Goal: Transaction & Acquisition: Purchase product/service

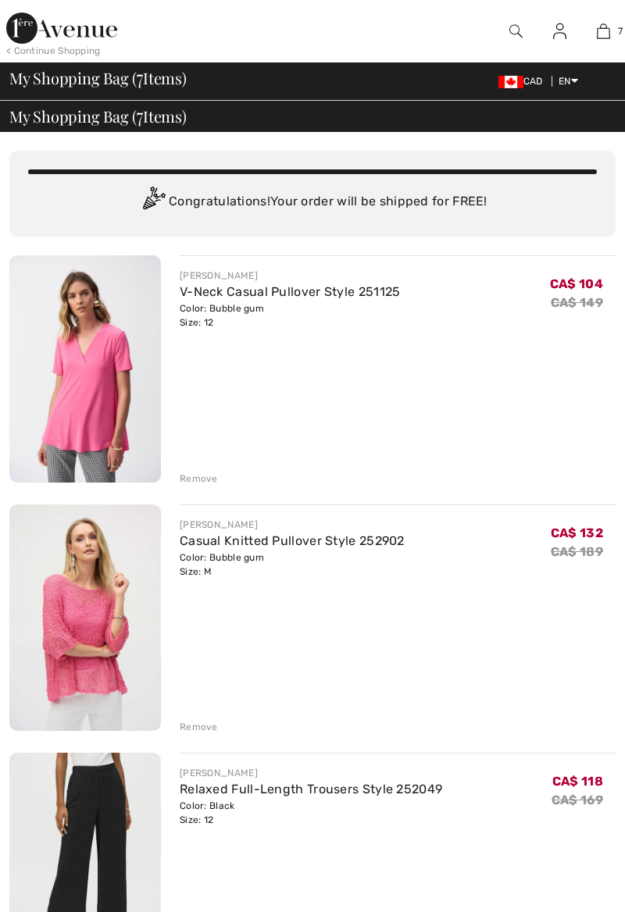
click at [608, 31] on img at bounding box center [603, 31] width 13 height 19
click at [226, 285] on link "V-Neck Casual Pullover Style 251125" at bounding box center [290, 291] width 221 height 15
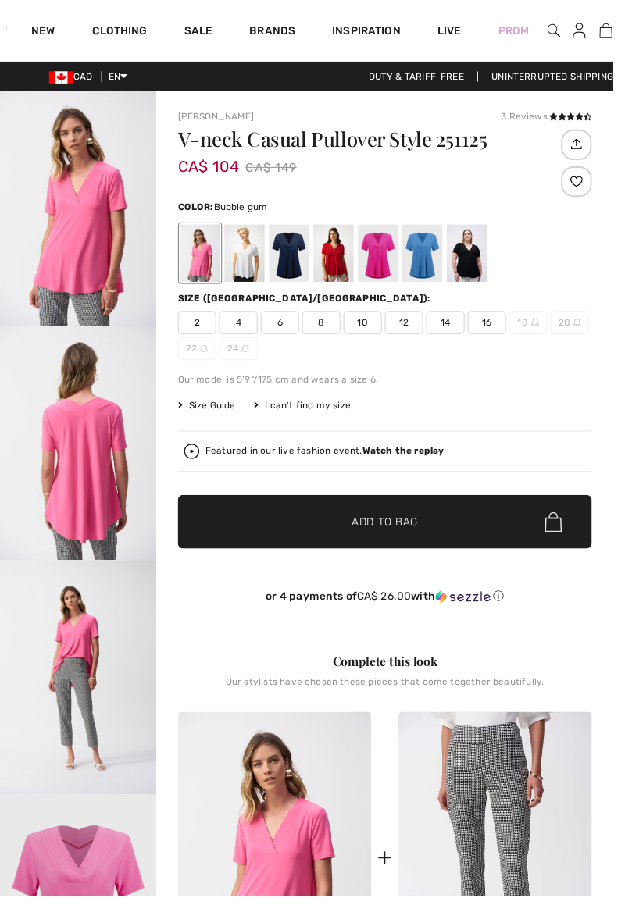
checkbox input "true"
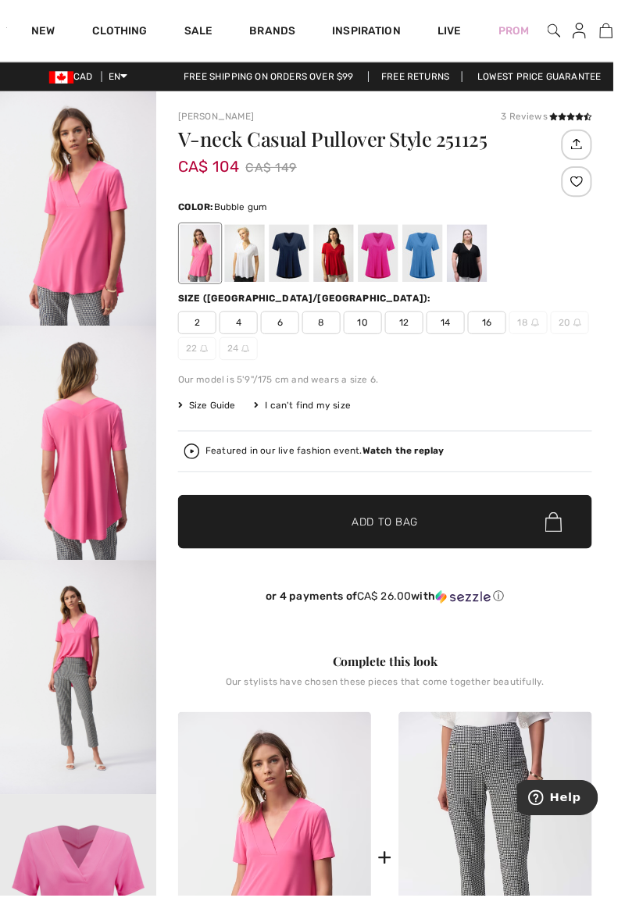
click at [89, 209] on img "1 / 4" at bounding box center [79, 212] width 159 height 239
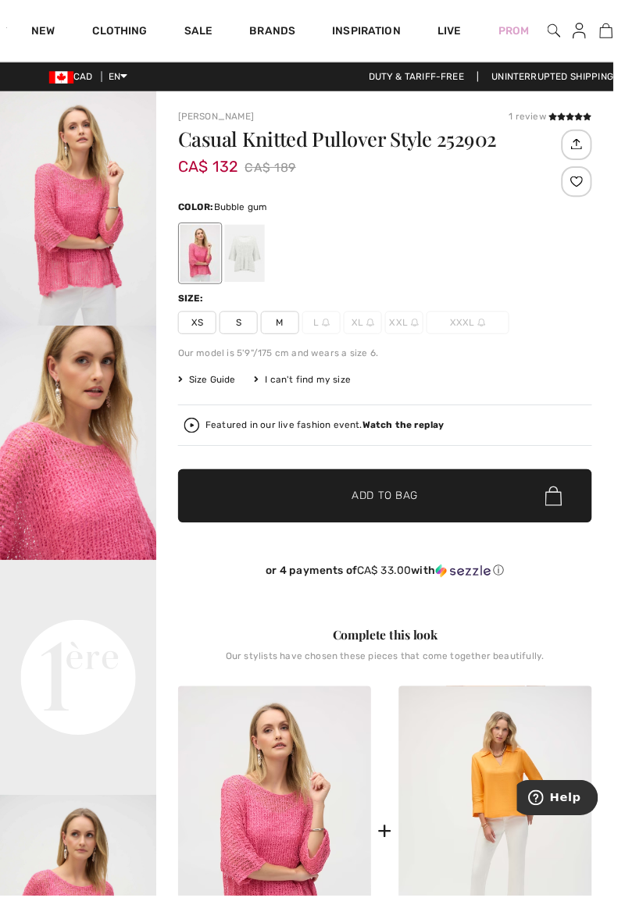
click at [254, 253] on div at bounding box center [249, 258] width 41 height 59
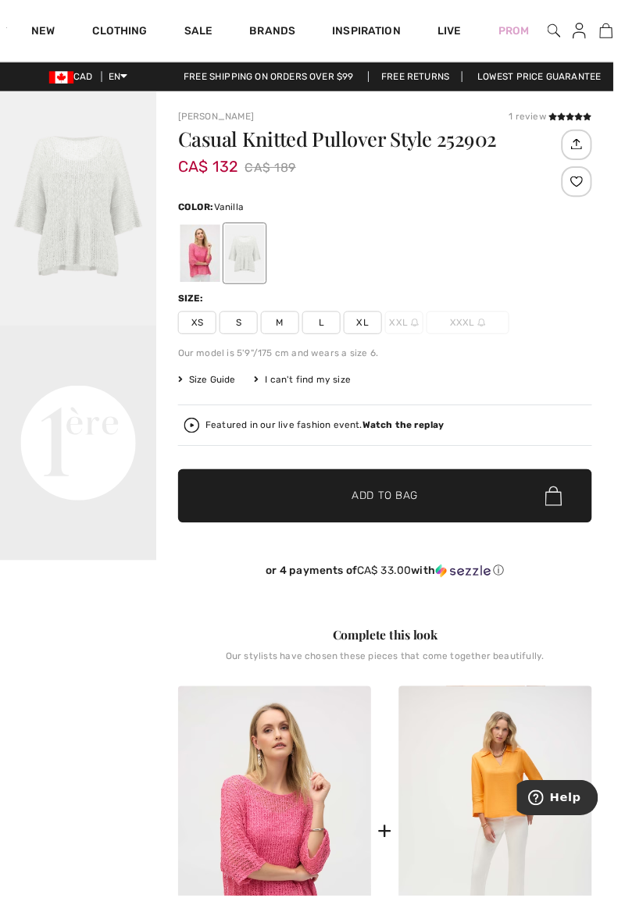
click at [190, 255] on div at bounding box center [204, 258] width 41 height 59
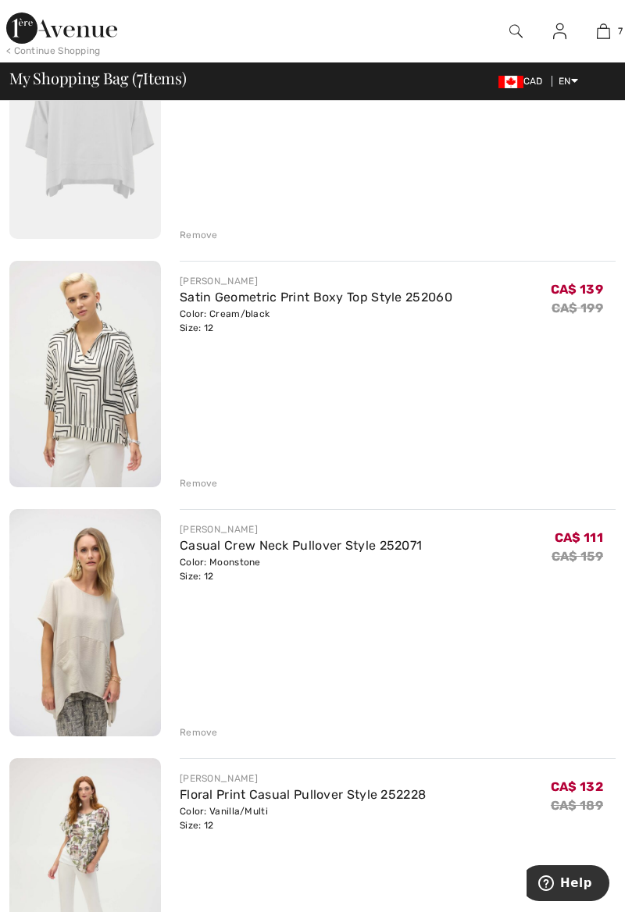
scroll to position [991, 0]
click at [199, 719] on div "[PERSON_NAME] Casual Crew Neck Pullover Style 252071 Color: Moonstone Size: 12 …" at bounding box center [398, 624] width 436 height 230
click at [205, 726] on div "Remove" at bounding box center [199, 732] width 38 height 14
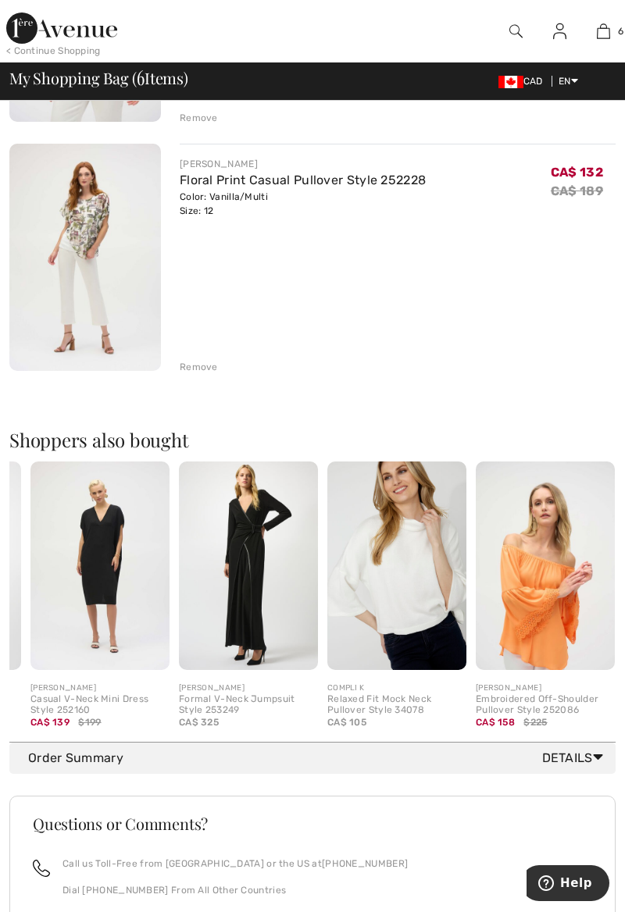
scroll to position [0, 282]
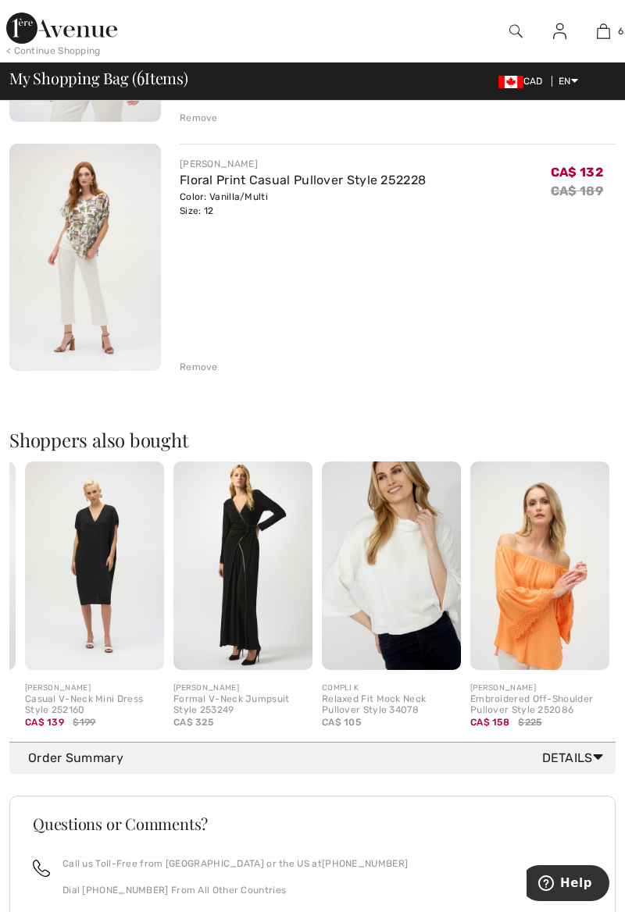
click at [556, 607] on img at bounding box center [539, 566] width 139 height 209
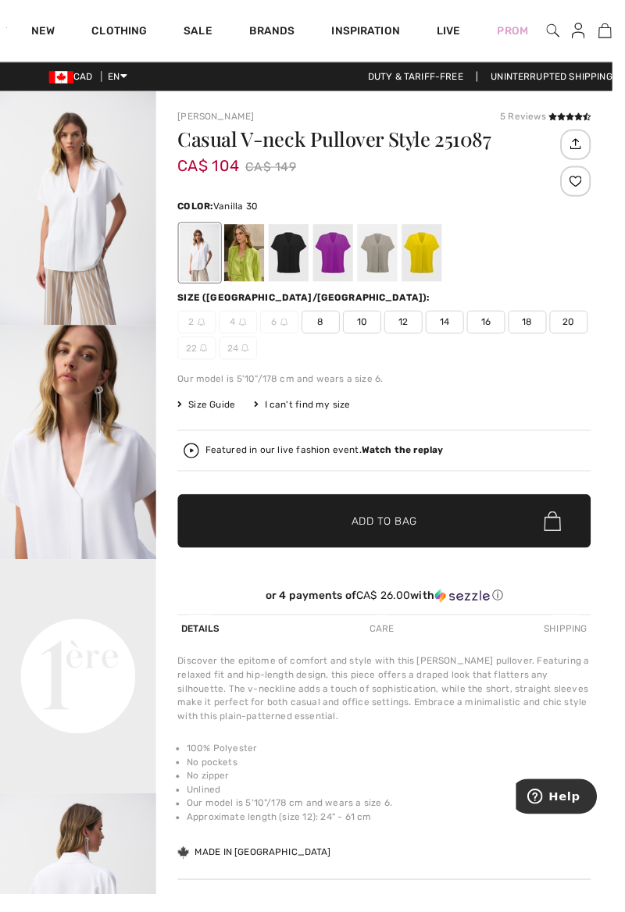
click at [344, 256] on div at bounding box center [339, 258] width 41 height 59
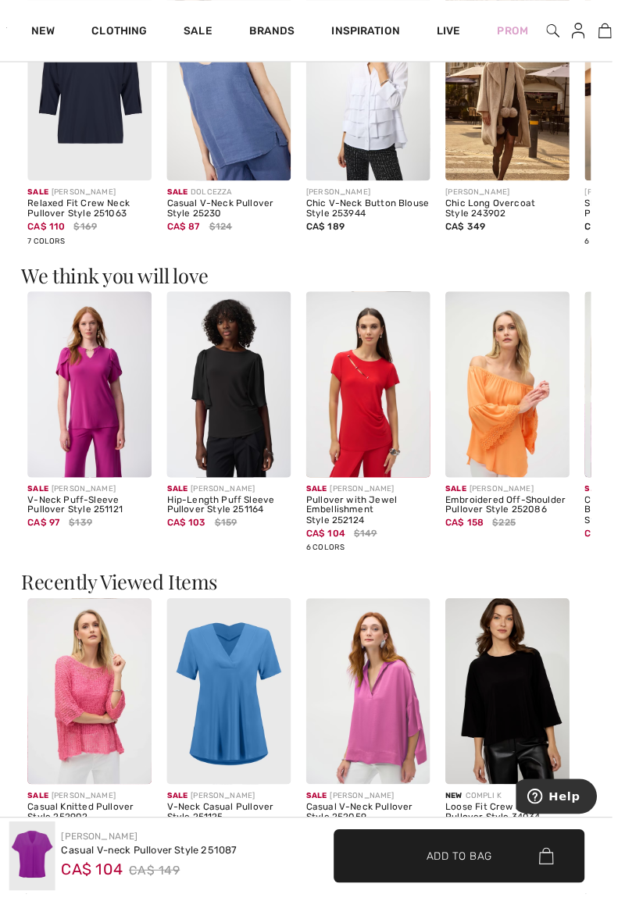
scroll to position [1028, 0]
click at [405, 731] on img at bounding box center [375, 705] width 127 height 190
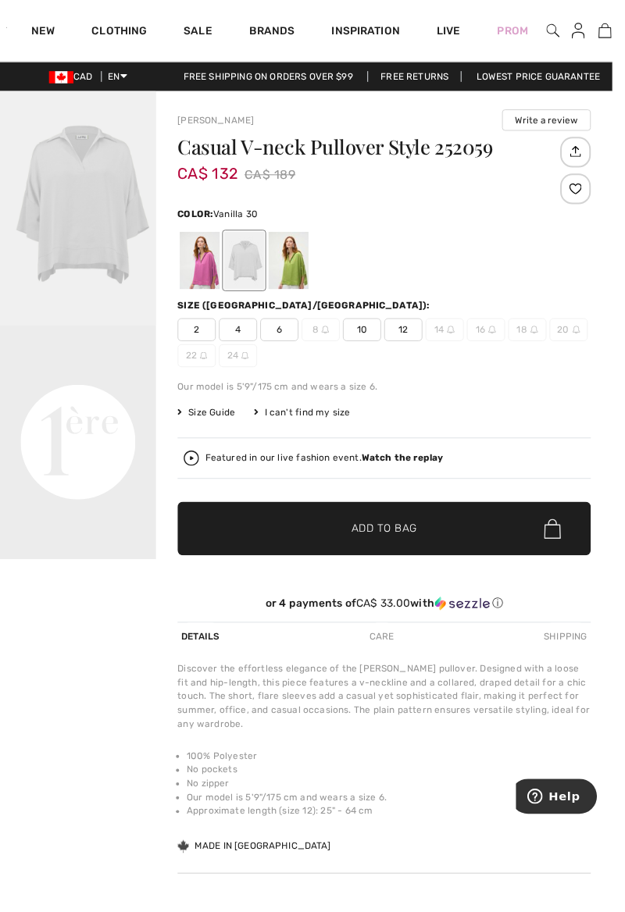
click at [417, 336] on span "12" at bounding box center [411, 336] width 39 height 23
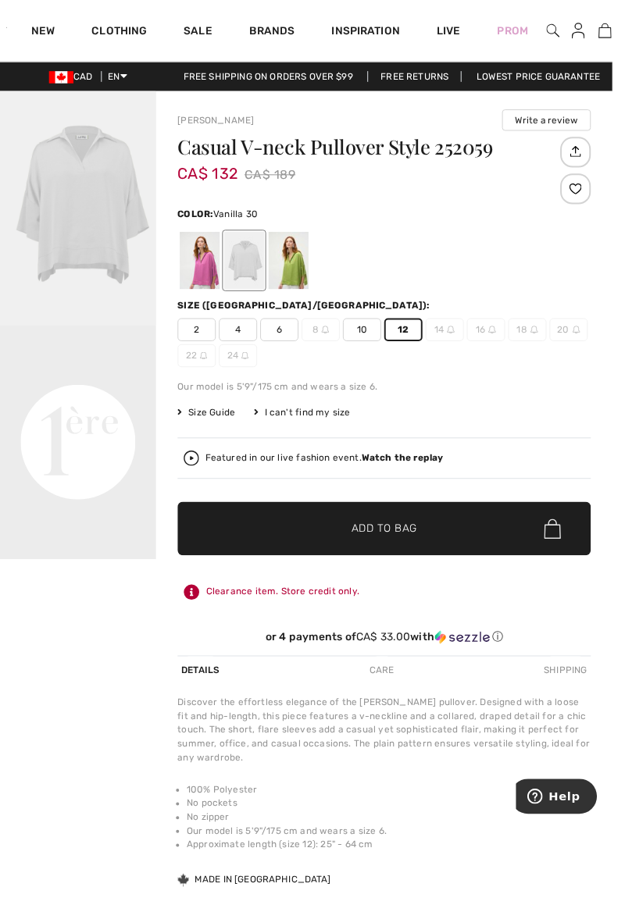
click at [192, 259] on div at bounding box center [204, 266] width 41 height 59
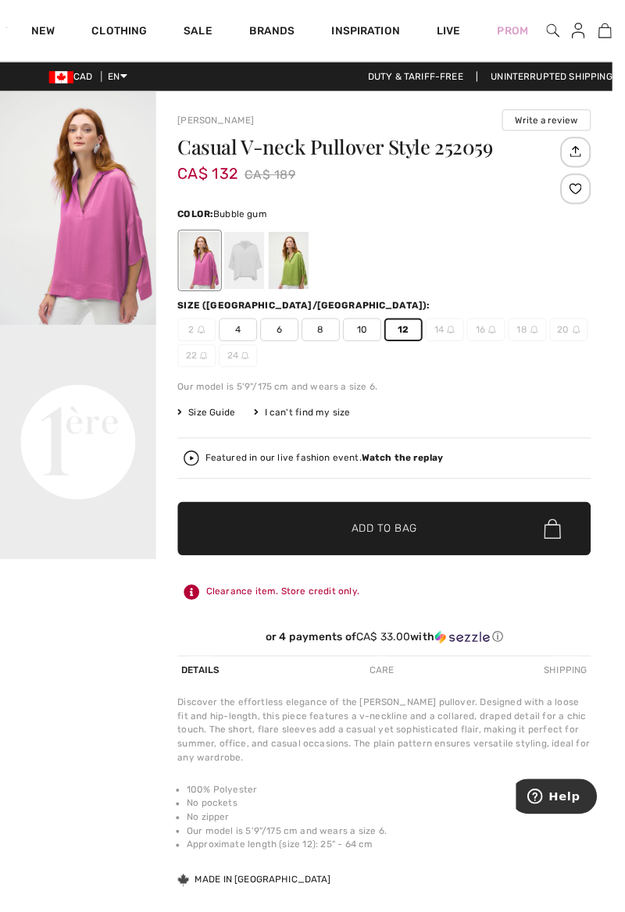
click at [441, 526] on span "✔ Added to Bag Add to Bag" at bounding box center [392, 539] width 422 height 55
